Goal: Task Accomplishment & Management: Use online tool/utility

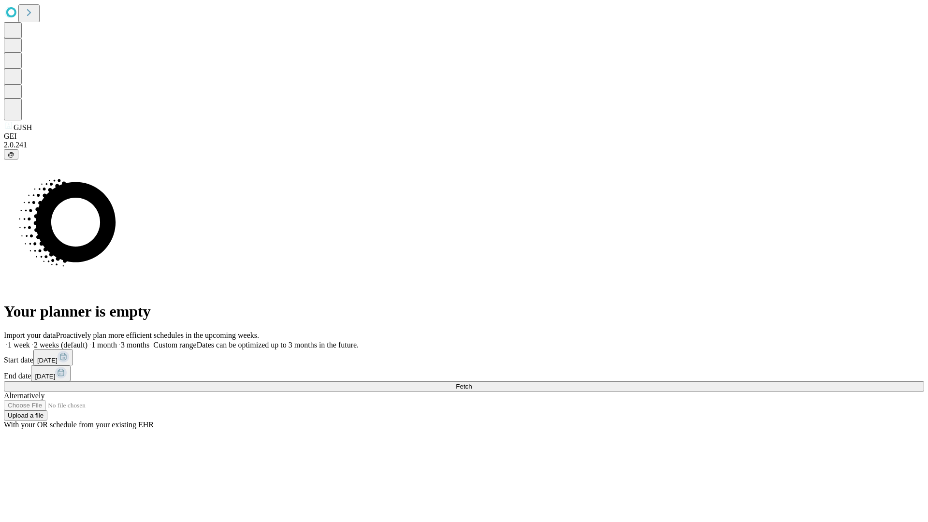
click at [472, 383] on span "Fetch" at bounding box center [464, 386] width 16 height 7
